Goal: Check status: Check status

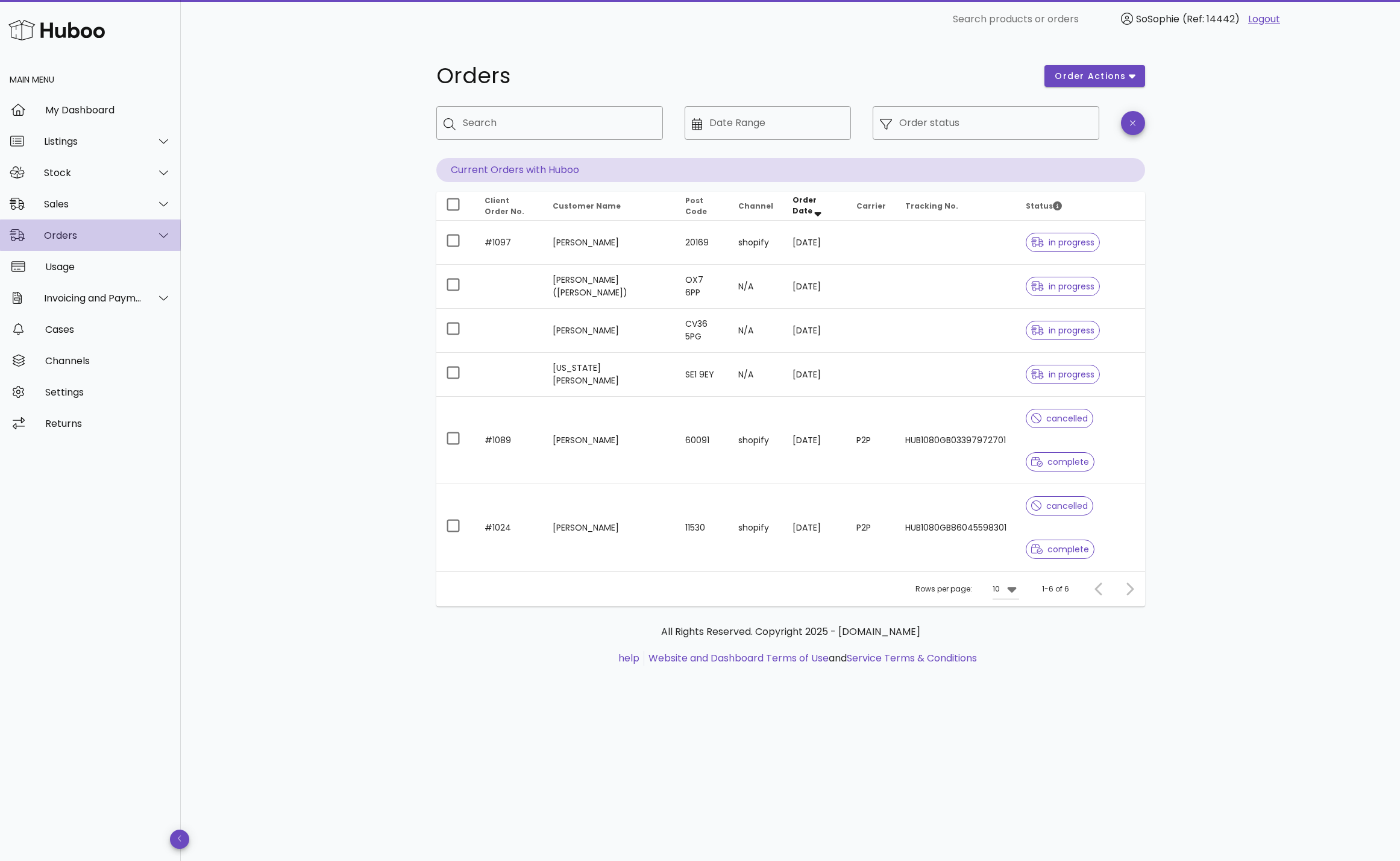
click at [82, 234] on div "Orders" at bounding box center [93, 235] width 98 height 12
click at [82, 268] on div "Orders" at bounding box center [107, 266] width 128 height 12
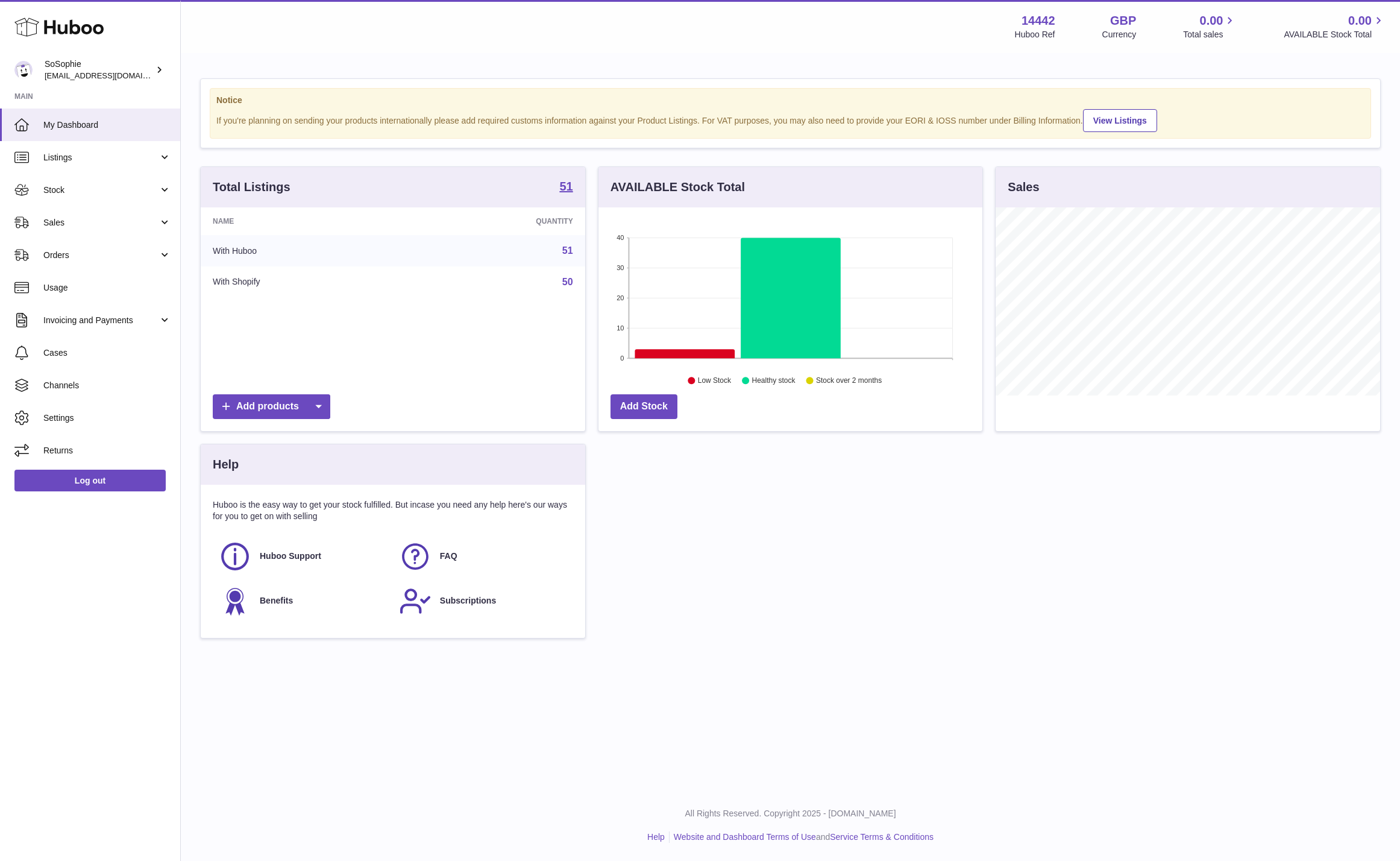
scroll to position [188, 384]
click at [82, 255] on span "Orders" at bounding box center [101, 255] width 115 height 12
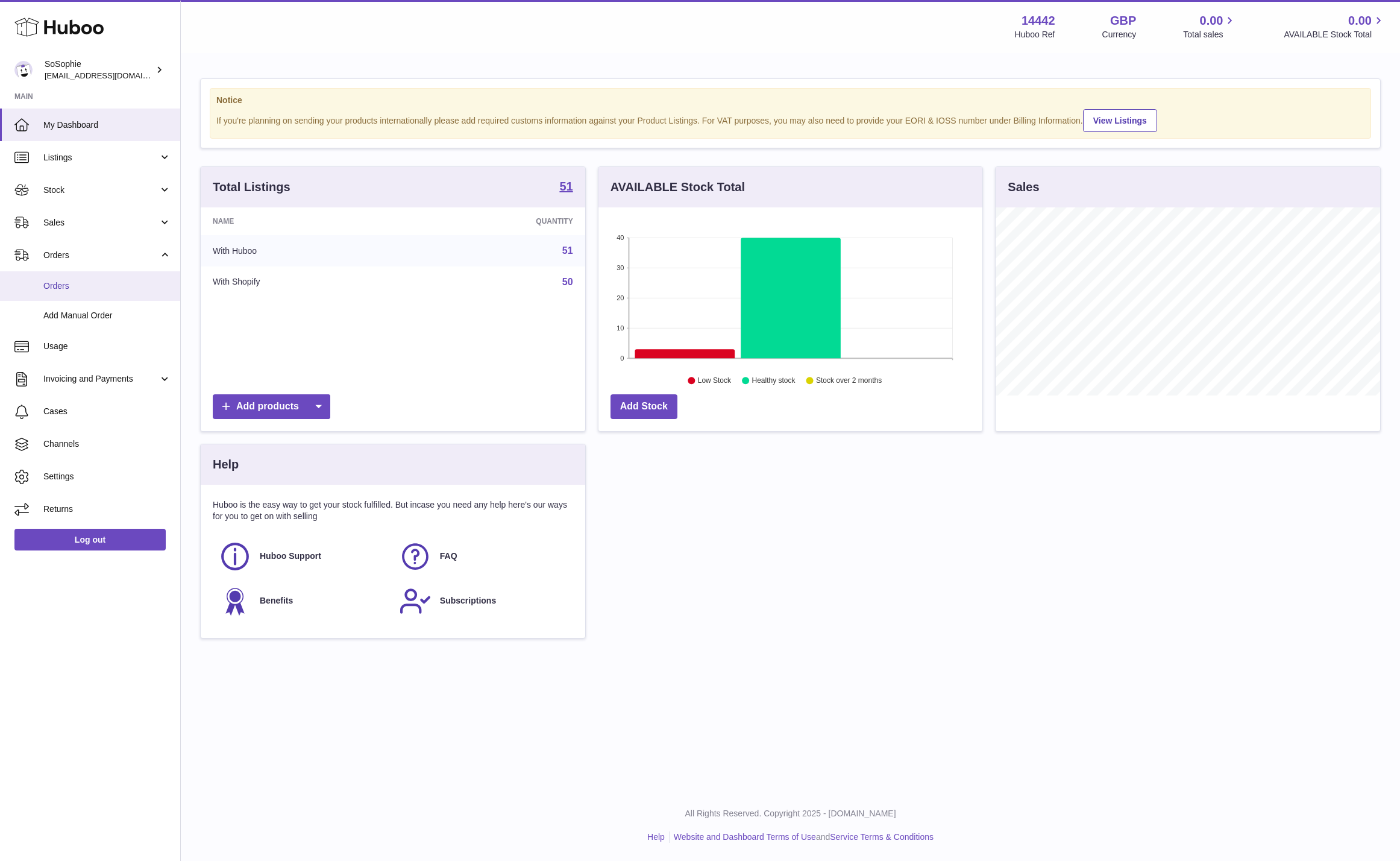
click at [77, 286] on span "Orders" at bounding box center [107, 286] width 128 height 12
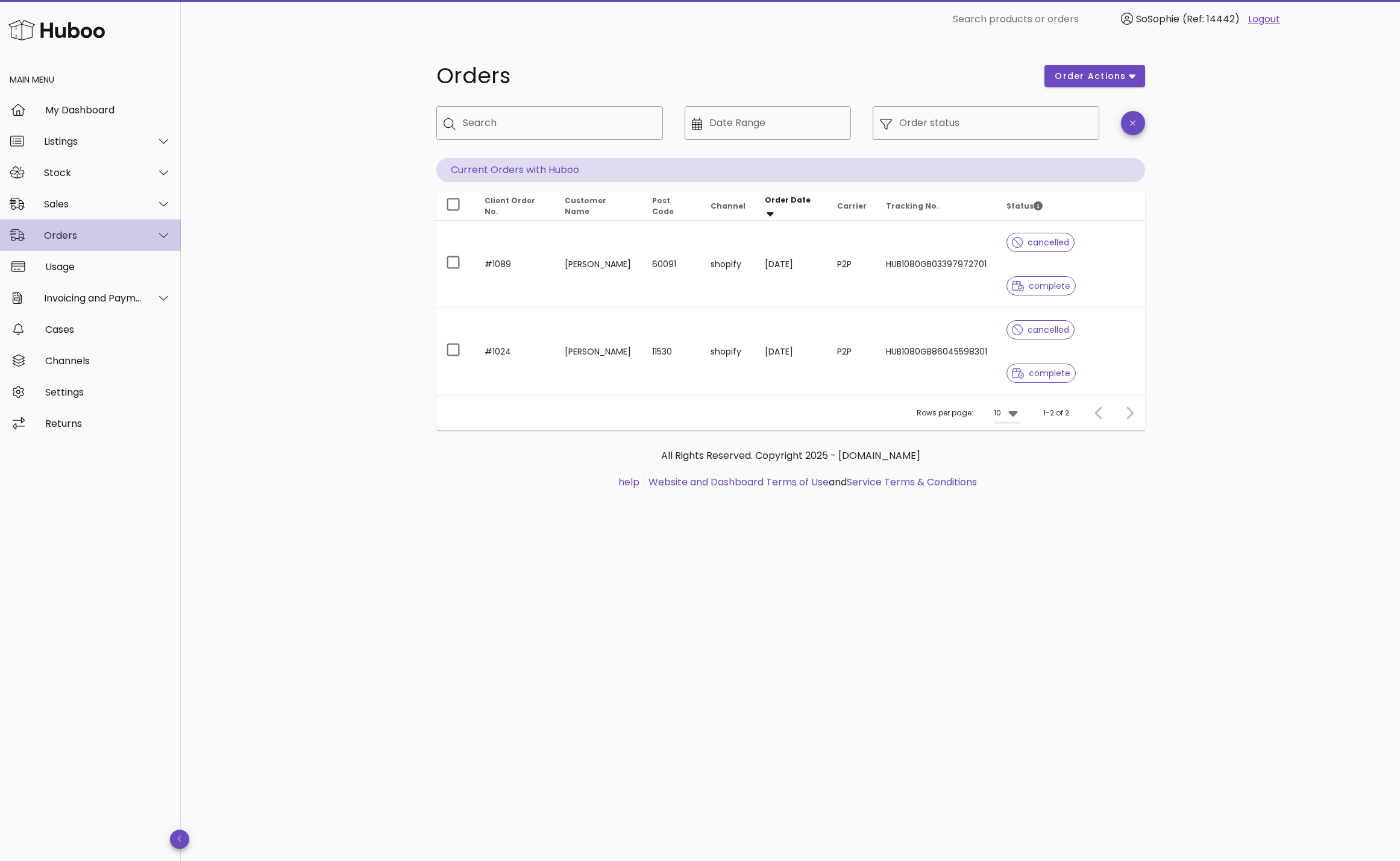
click at [95, 240] on div "Orders" at bounding box center [93, 235] width 98 height 12
click at [91, 268] on div "Orders" at bounding box center [107, 266] width 128 height 12
click at [1131, 416] on div at bounding box center [1127, 413] width 26 height 21
click at [144, 200] on div at bounding box center [157, 204] width 29 height 30
click at [106, 234] on div "Sales" at bounding box center [107, 234] width 128 height 12
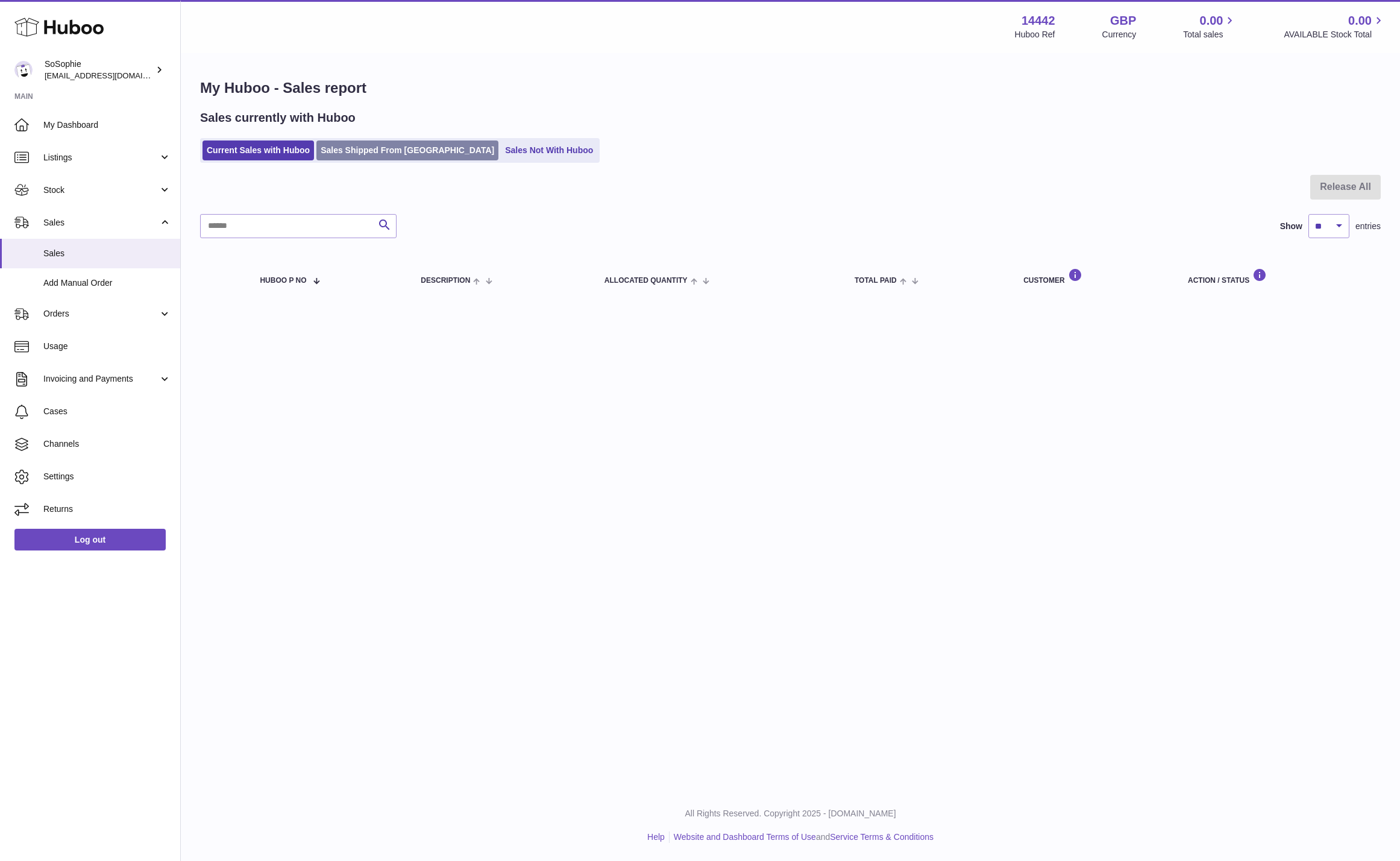
click at [413, 150] on link "Sales Shipped From [GEOGRAPHIC_DATA]" at bounding box center [407, 150] width 182 height 20
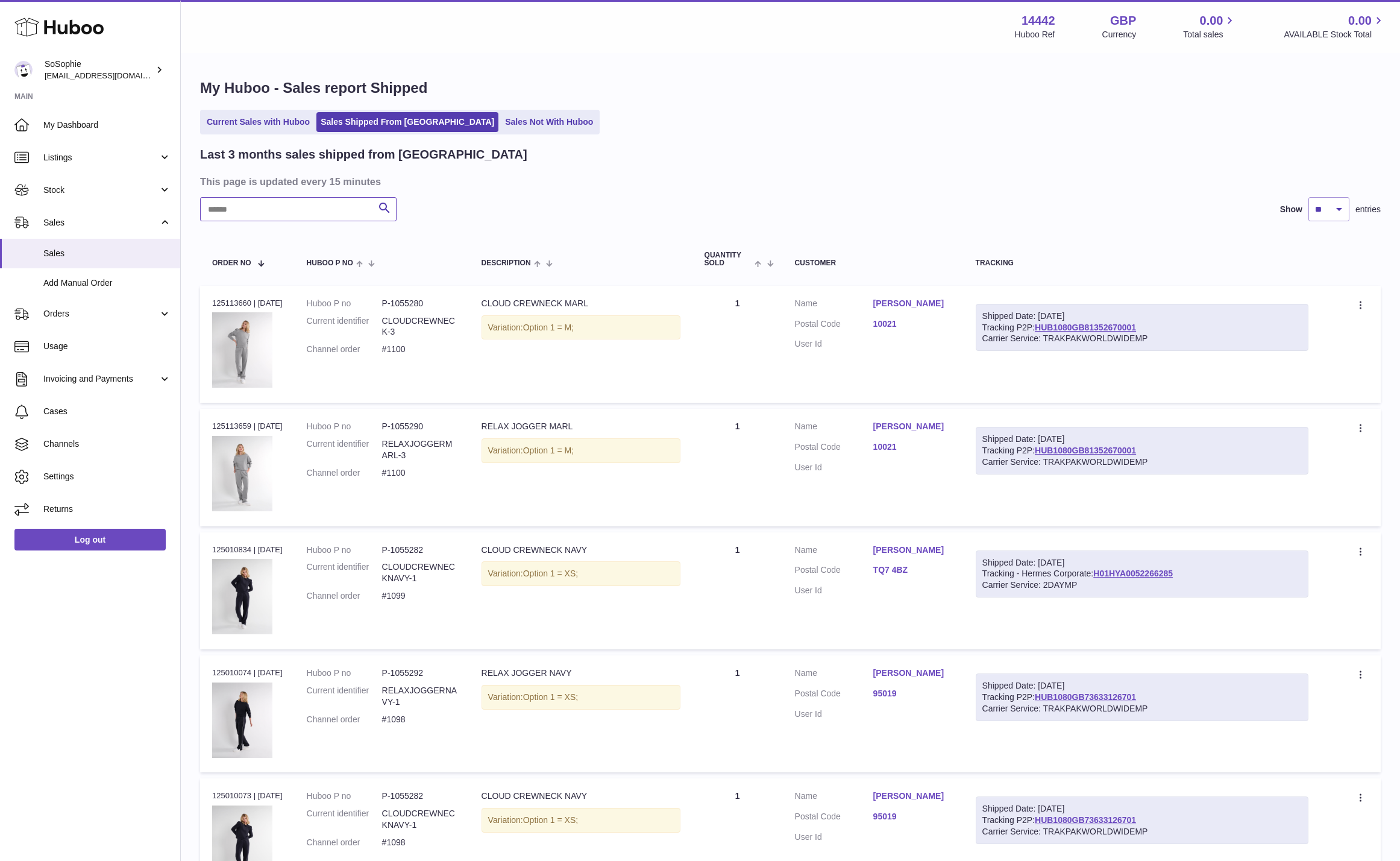
click at [246, 208] on input "text" at bounding box center [298, 209] width 196 height 24
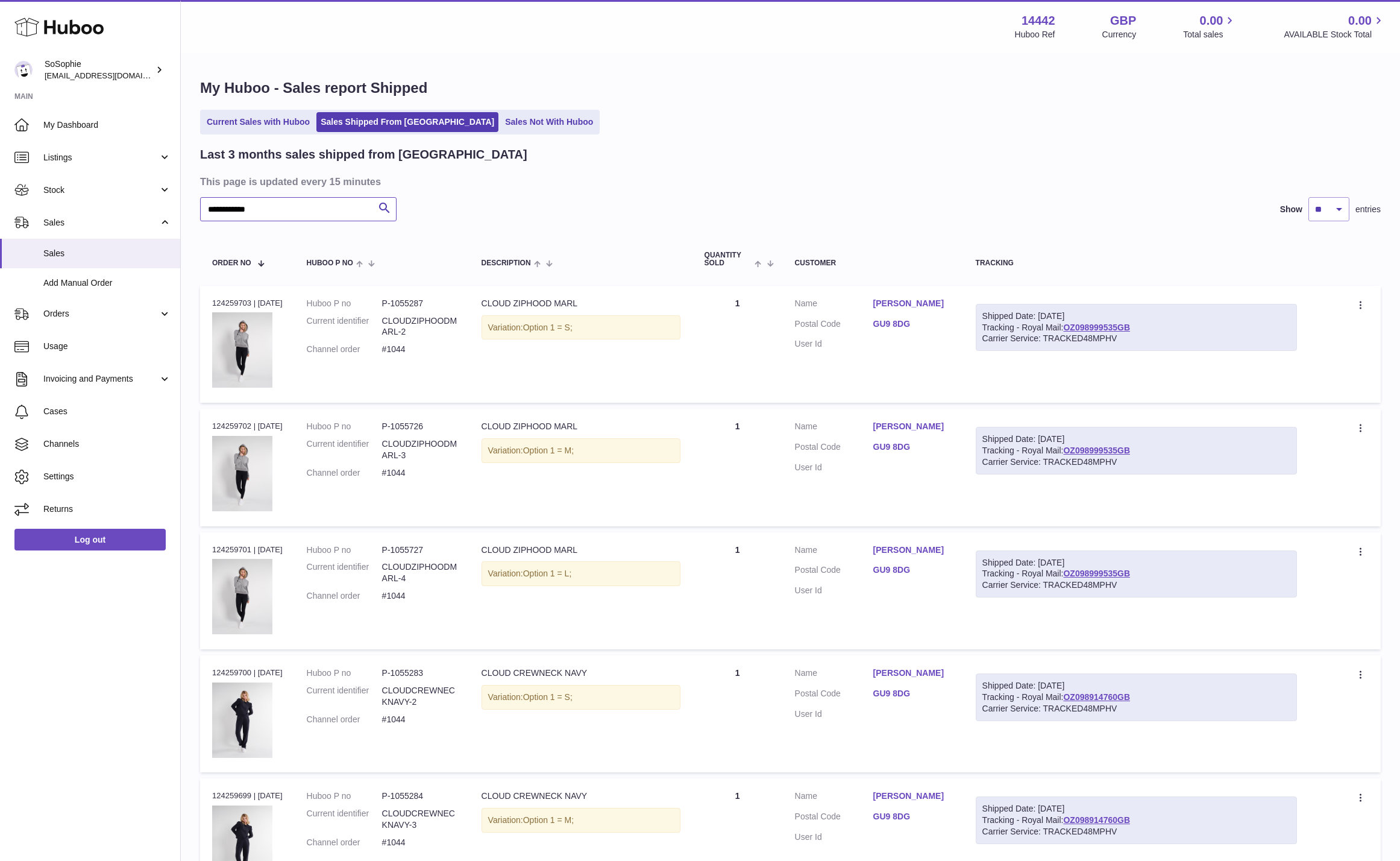
type input "**********"
